Goal: Task Accomplishment & Management: Manage account settings

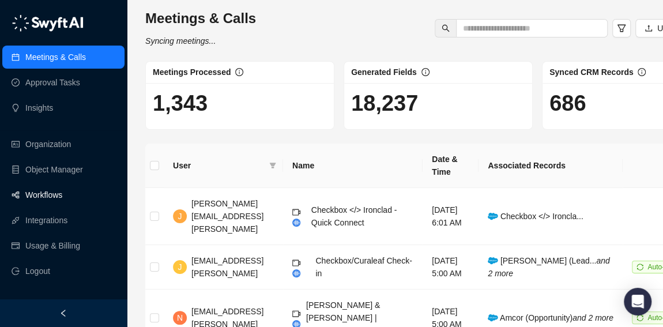
click at [52, 206] on link "Workflows" at bounding box center [43, 194] width 37 height 23
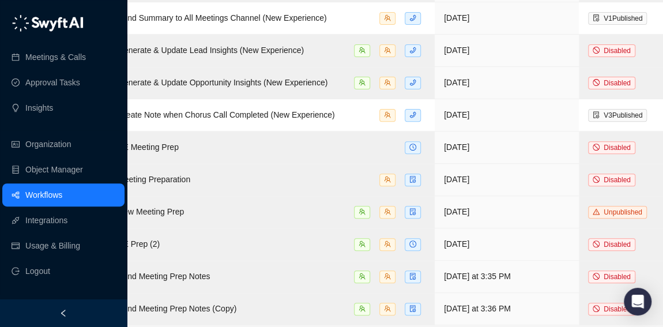
scroll to position [162, 0]
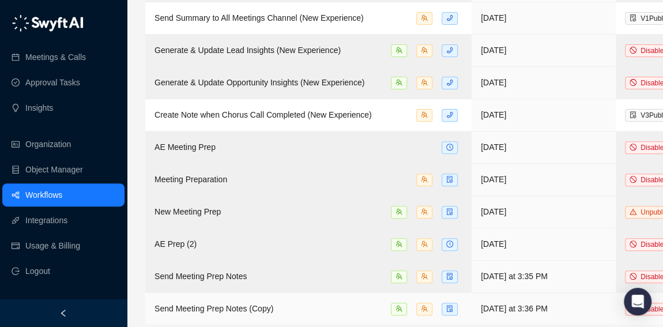
click at [198, 304] on span "Send Meeting Prep Notes (Copy)" at bounding box center [213, 308] width 119 height 9
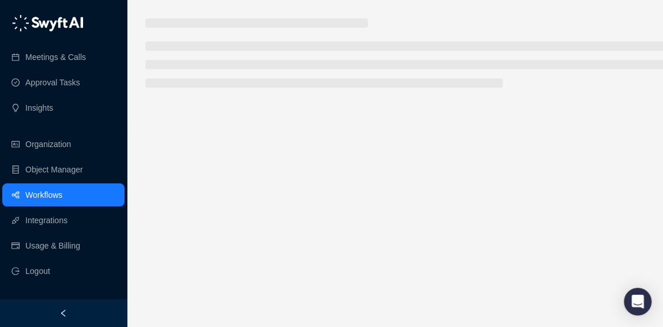
scroll to position [7, 0]
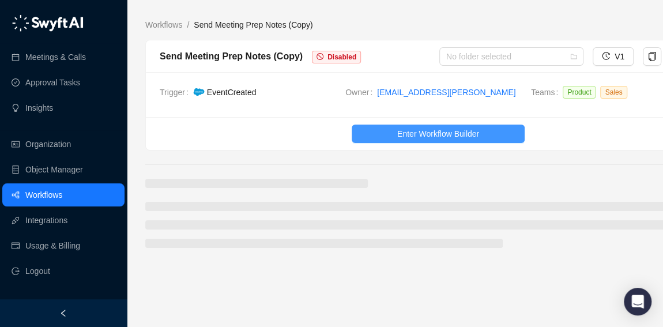
click at [471, 127] on span "Enter Workflow Builder" at bounding box center [438, 133] width 82 height 13
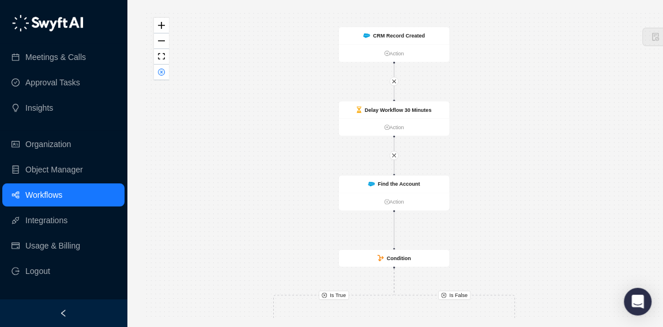
drag, startPoint x: 561, startPoint y: 41, endPoint x: 532, endPoint y: 232, distance: 192.4
click at [532, 230] on div "Is True Is False CRM Record Created Action Delay Workflow 30 Minutes Action Fin…" at bounding box center [438, 163] width 586 height 308
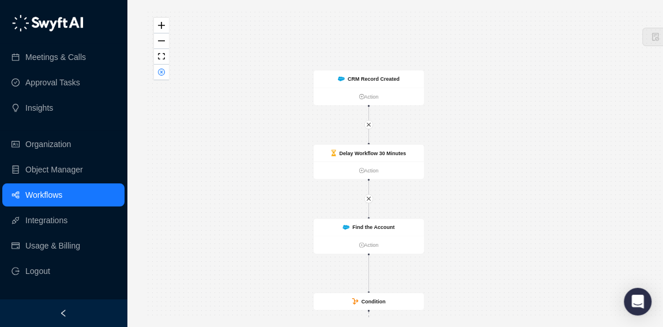
drag, startPoint x: 542, startPoint y: 61, endPoint x: 546, endPoint y: 123, distance: 61.8
click at [546, 123] on div "Is True Is False CRM Record Created Action Delay Workflow 30 Minutes Action Fin…" at bounding box center [438, 163] width 586 height 308
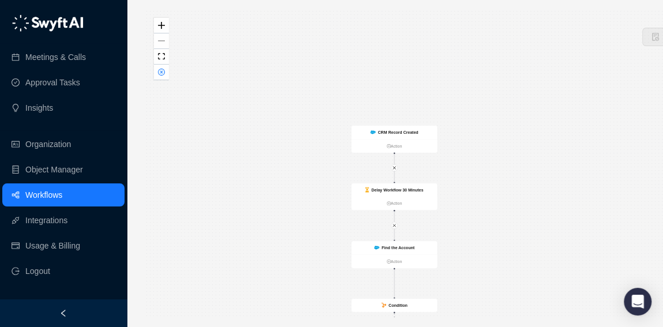
click at [46, 198] on link "Workflows" at bounding box center [43, 194] width 37 height 23
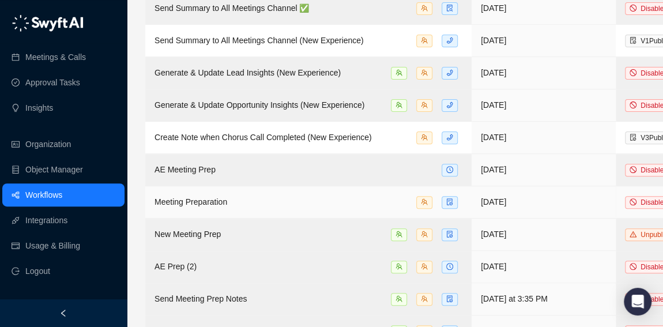
scroll to position [162, 0]
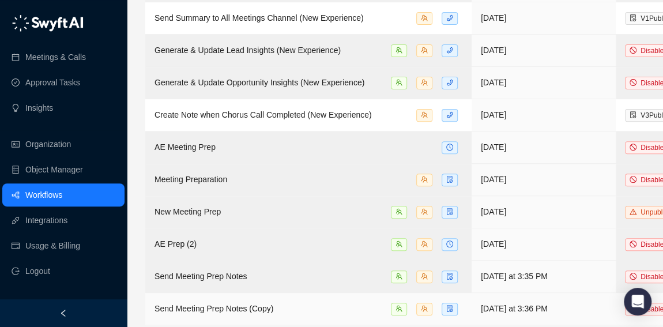
click at [222, 304] on span "Send Meeting Prep Notes (Copy)" at bounding box center [213, 308] width 119 height 9
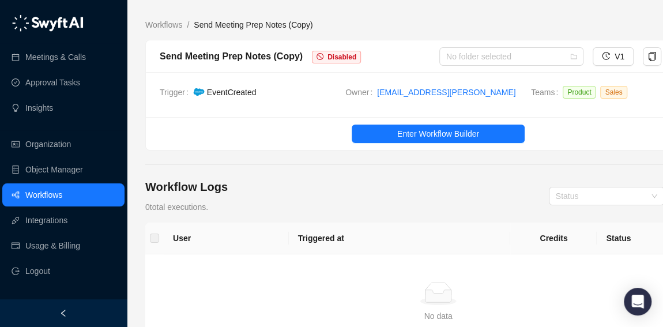
click at [324, 51] on span "Disabled" at bounding box center [336, 57] width 49 height 13
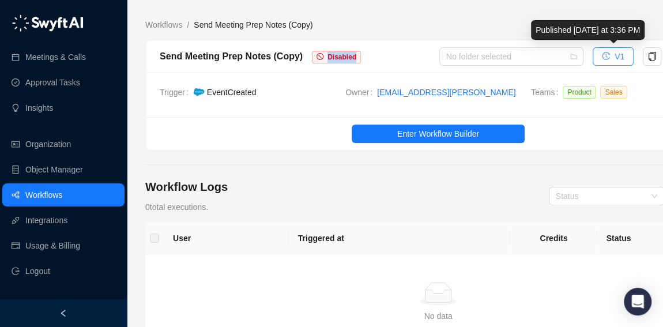
click at [617, 59] on span "V1" at bounding box center [619, 56] width 10 height 13
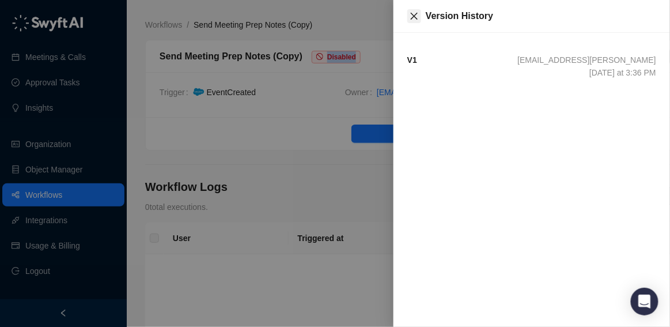
click at [413, 17] on icon "close" at bounding box center [414, 16] width 9 height 9
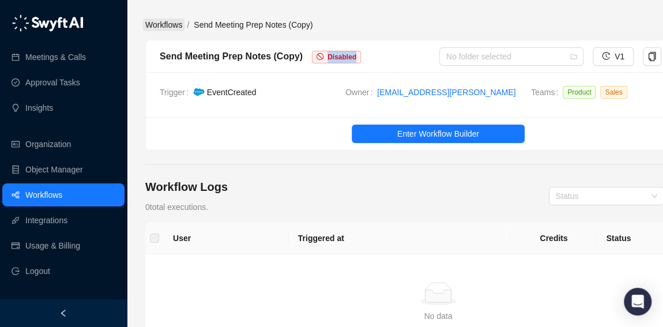
click at [171, 27] on link "Workflows" at bounding box center [163, 24] width 41 height 13
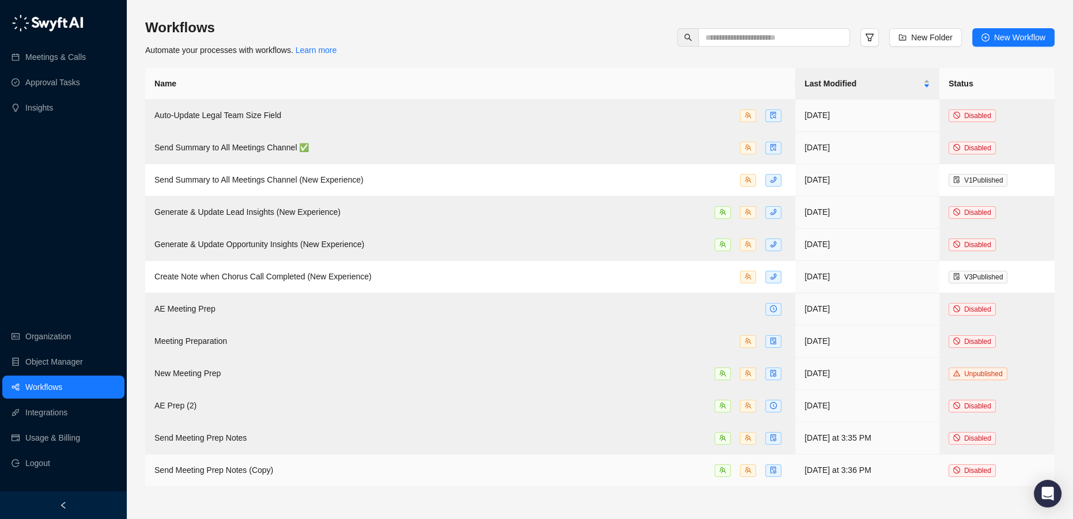
click at [670, 334] on td "[DATE] at 3:36 PM" at bounding box center [867, 471] width 144 height 32
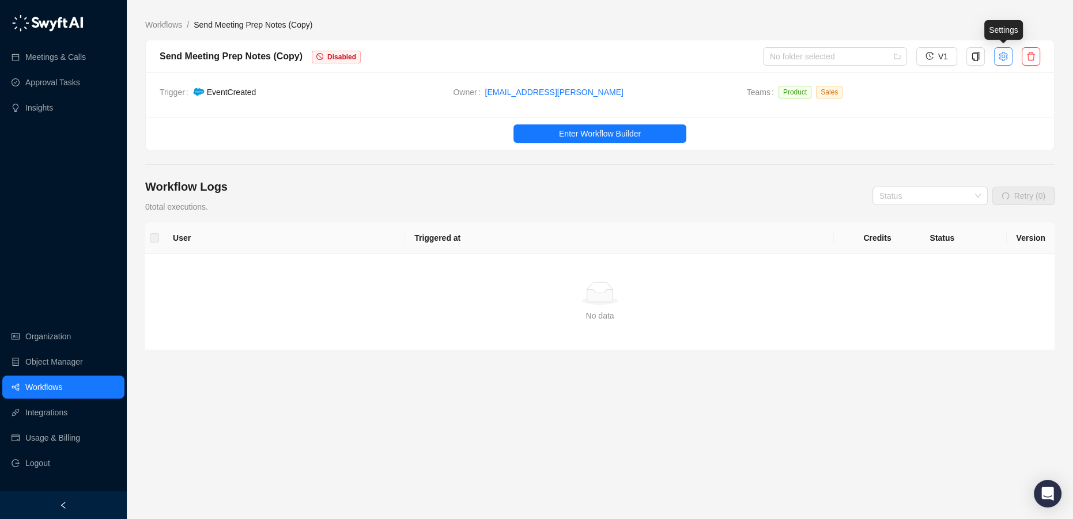
click at [670, 58] on icon "setting" at bounding box center [1003, 55] width 9 height 9
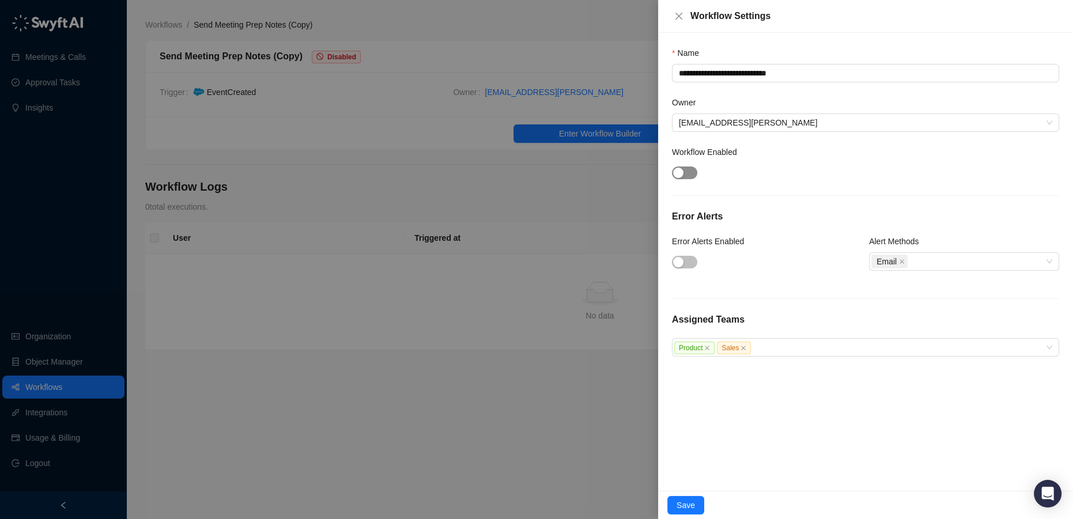
click at [670, 176] on div "button" at bounding box center [678, 173] width 10 height 10
click at [670, 334] on span "Save" at bounding box center [686, 505] width 18 height 13
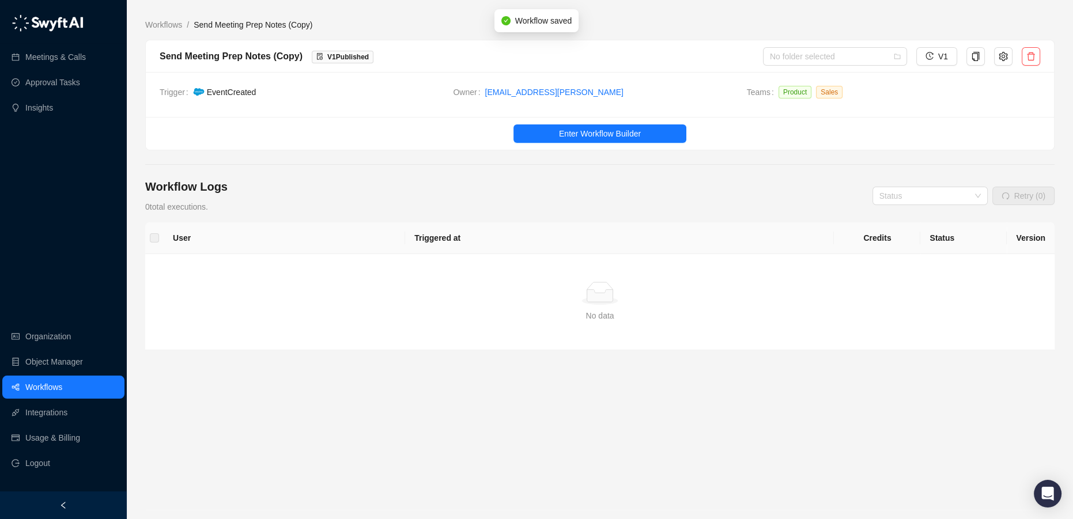
click at [50, 334] on link "Workflows" at bounding box center [43, 387] width 37 height 23
